Goal: Task Accomplishment & Management: Manage account settings

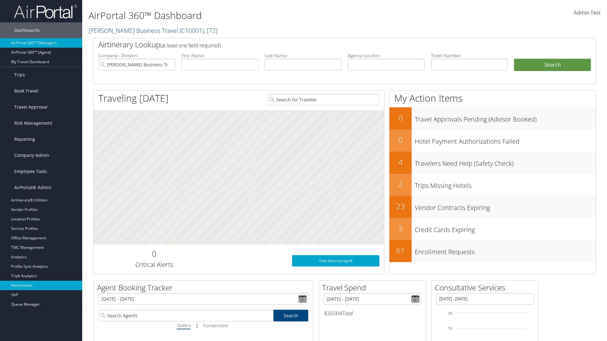
click at [41, 286] on link "Permissions" at bounding box center [41, 285] width 82 height 9
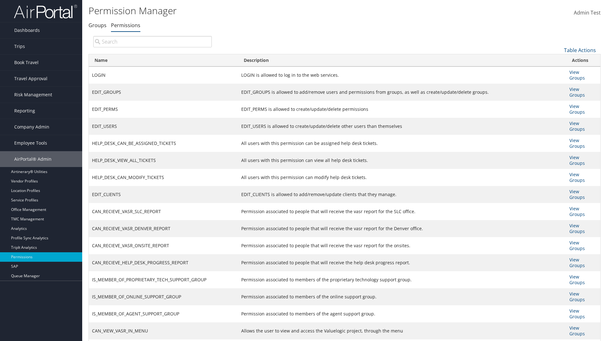
click at [579, 50] on link "Table Actions" at bounding box center [580, 50] width 32 height 7
click at [558, 81] on link "Column Visibility" at bounding box center [558, 81] width 83 height 11
click at [558, 60] on link "Name" at bounding box center [558, 60] width 83 height 11
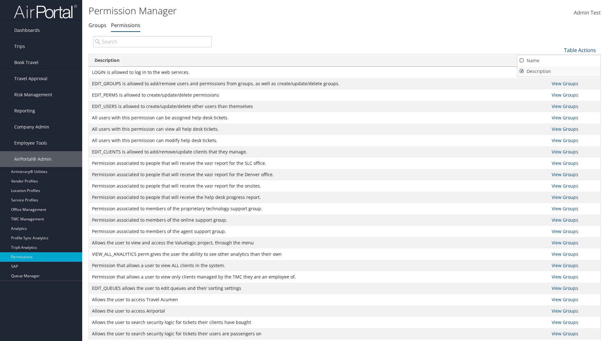
click at [558, 71] on link "Description" at bounding box center [558, 71] width 83 height 11
